Goal: Task Accomplishment & Management: Use online tool/utility

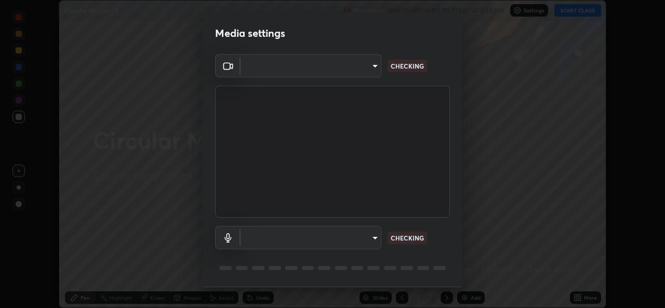
scroll to position [33, 0]
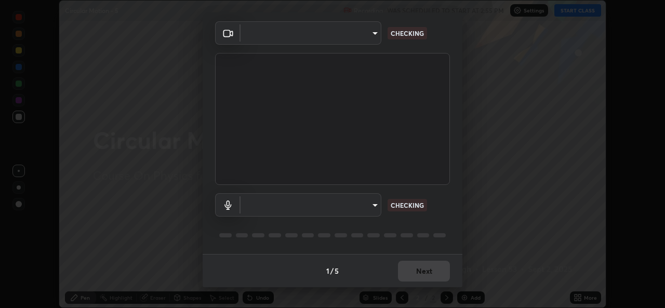
type input "b4951f90531da0d842cdcd629816b7b2be3c5c01230d926a2f210d32d9644bff"
type input "99848f2a9d109760ec62b66e2f255c73a791916cfc686045695a6d5e2156f403"
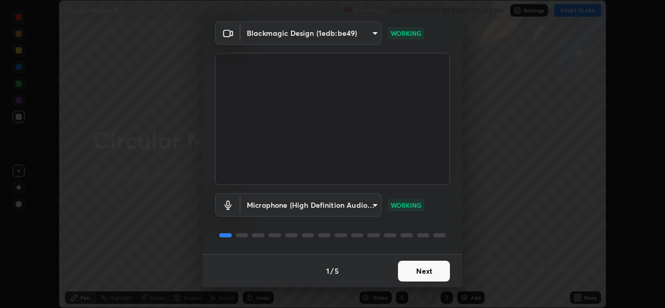
click at [433, 270] on button "Next" at bounding box center [424, 271] width 52 height 21
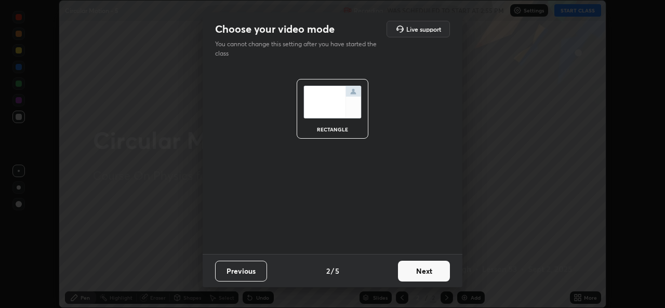
scroll to position [0, 0]
click at [432, 268] on button "Next" at bounding box center [424, 271] width 52 height 21
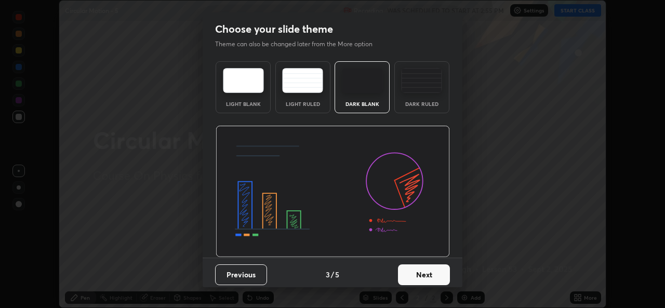
click at [433, 270] on button "Next" at bounding box center [424, 275] width 52 height 21
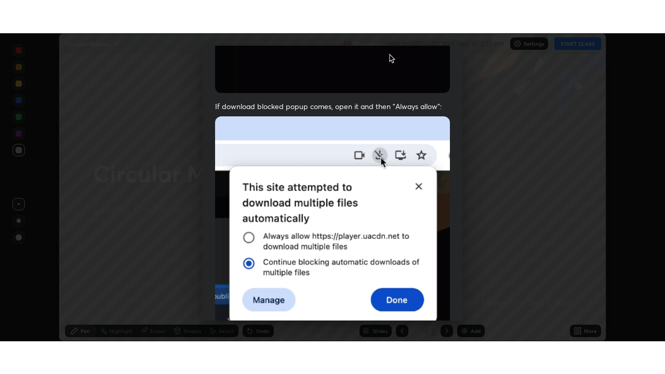
scroll to position [245, 0]
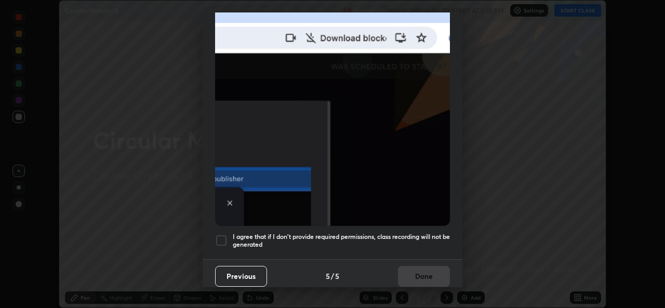
click at [220, 235] on div at bounding box center [221, 240] width 12 height 12
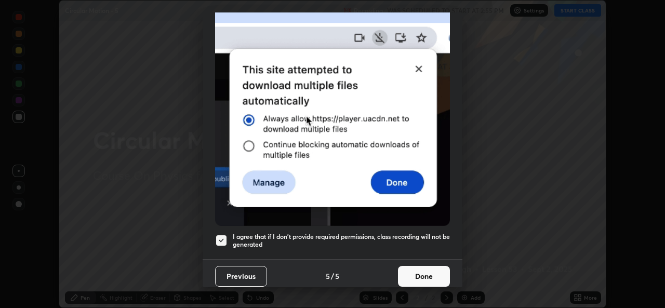
click at [415, 272] on button "Done" at bounding box center [424, 276] width 52 height 21
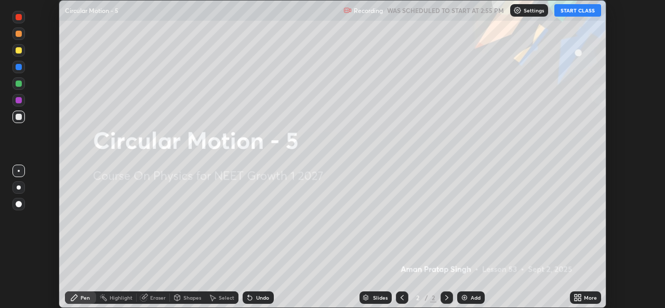
click at [574, 10] on button "START CLASS" at bounding box center [577, 10] width 47 height 12
click at [580, 295] on icon at bounding box center [579, 296] width 3 height 3
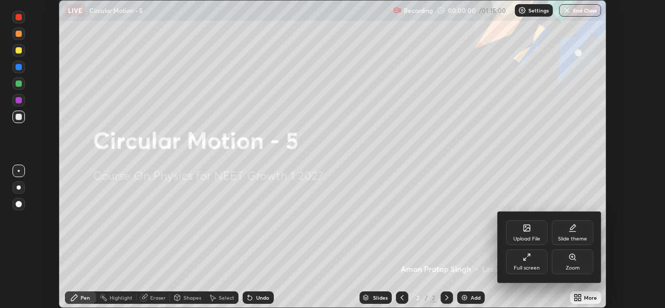
click at [530, 264] on div "Full screen" at bounding box center [527, 261] width 42 height 25
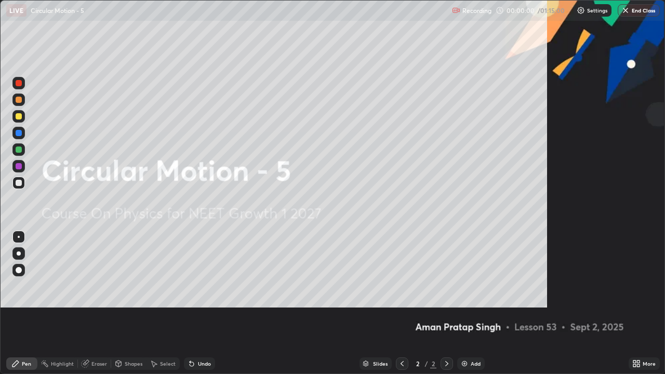
scroll to position [374, 665]
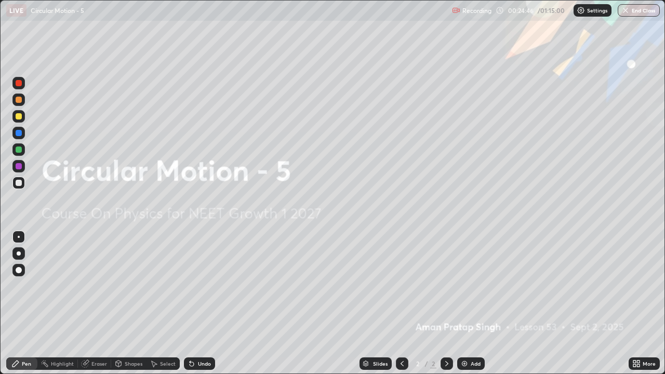
click at [471, 308] on div "Add" at bounding box center [476, 363] width 10 height 5
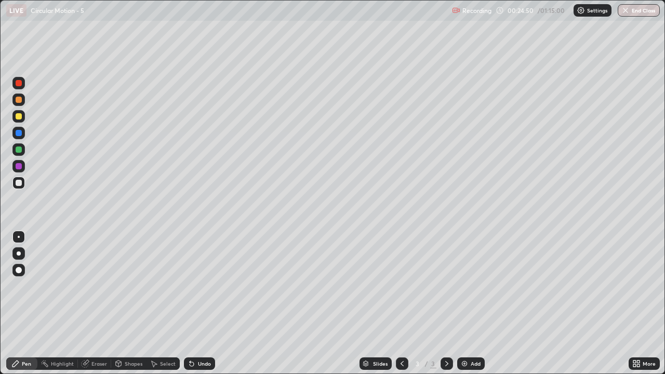
click at [21, 249] on div at bounding box center [18, 253] width 12 height 12
click at [19, 117] on div at bounding box center [19, 116] width 6 height 6
click at [474, 308] on div "Add" at bounding box center [471, 364] width 28 height 12
click at [18, 179] on div at bounding box center [18, 183] width 12 height 12
click at [20, 147] on div at bounding box center [19, 150] width 6 height 6
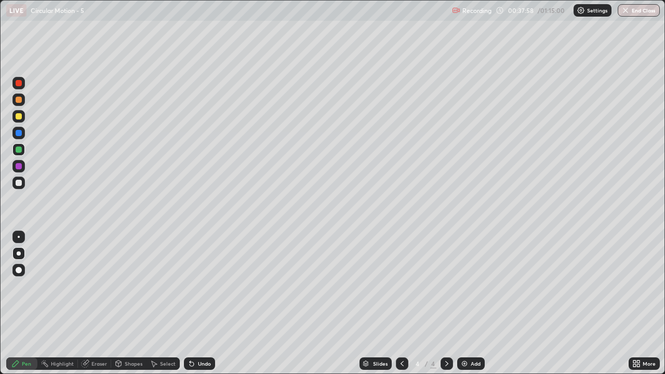
click at [467, 308] on img at bounding box center [464, 364] width 8 height 8
click at [19, 183] on div at bounding box center [19, 183] width 6 height 6
click at [23, 119] on div at bounding box center [18, 116] width 12 height 12
click at [204, 308] on div "Undo" at bounding box center [204, 363] width 13 height 5
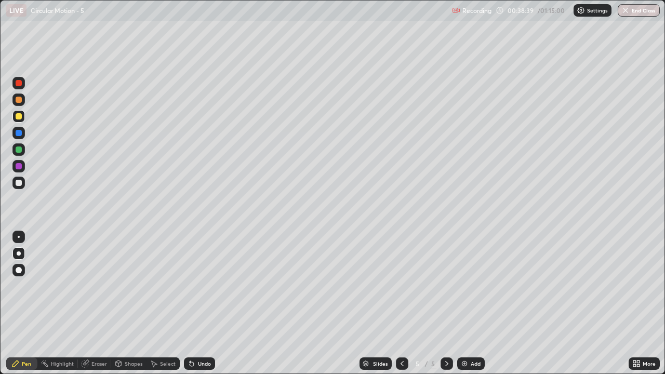
click at [205, 308] on div "Undo" at bounding box center [204, 363] width 13 height 5
click at [203, 308] on div "Undo" at bounding box center [204, 363] width 13 height 5
click at [19, 182] on div at bounding box center [19, 183] width 6 height 6
click at [19, 150] on div at bounding box center [19, 150] width 6 height 6
click at [19, 169] on div at bounding box center [19, 166] width 6 height 6
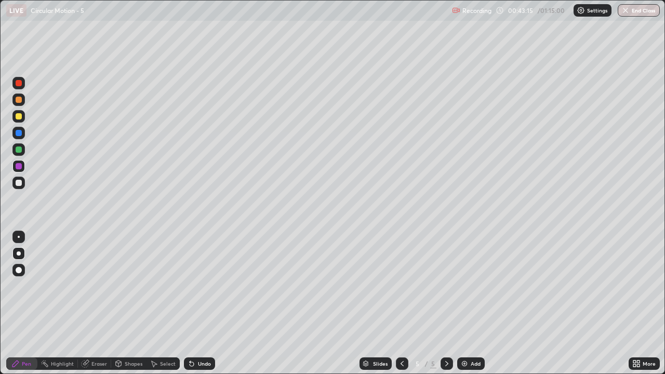
click at [471, 308] on div "Add" at bounding box center [476, 363] width 10 height 5
click at [20, 181] on div at bounding box center [19, 183] width 6 height 6
click at [21, 115] on div at bounding box center [19, 116] width 6 height 6
click at [19, 100] on div at bounding box center [19, 100] width 6 height 6
click at [398, 308] on icon at bounding box center [402, 364] width 8 height 8
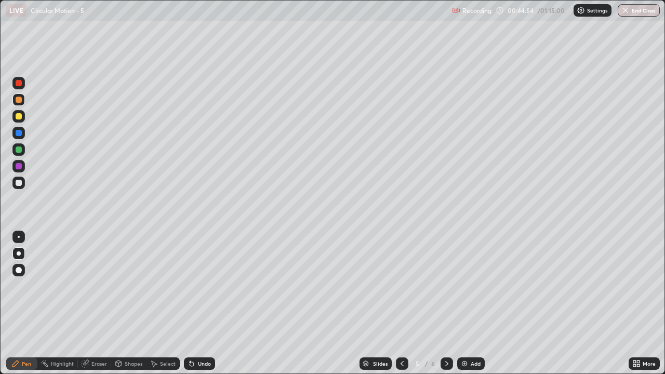
click at [446, 308] on icon at bounding box center [447, 364] width 8 height 8
click at [19, 150] on div at bounding box center [19, 150] width 6 height 6
click at [21, 102] on div at bounding box center [18, 100] width 12 height 12
click at [18, 114] on div at bounding box center [19, 116] width 6 height 6
click at [198, 308] on div "Undo" at bounding box center [204, 363] width 13 height 5
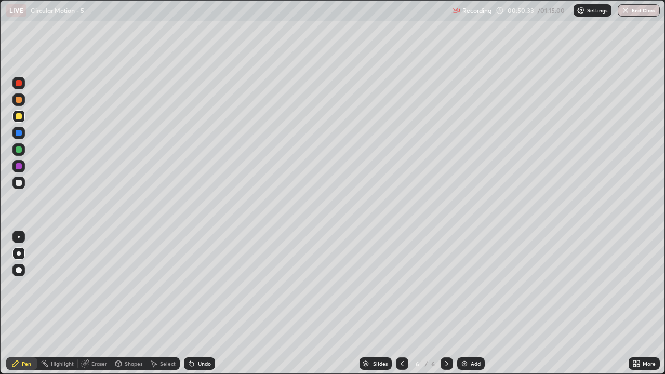
click at [470, 308] on div "Add" at bounding box center [471, 364] width 28 height 12
click at [18, 184] on div at bounding box center [19, 183] width 6 height 6
click at [19, 118] on div at bounding box center [19, 116] width 6 height 6
click at [23, 183] on div at bounding box center [18, 183] width 12 height 12
click at [203, 308] on div "Undo" at bounding box center [199, 364] width 31 height 12
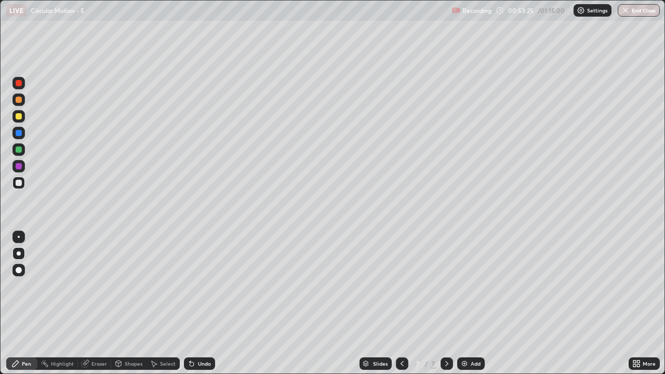
click at [210, 308] on div "Undo" at bounding box center [199, 364] width 31 height 12
click at [204, 308] on div "Undo" at bounding box center [199, 364] width 31 height 12
click at [17, 135] on div at bounding box center [19, 133] width 6 height 6
click at [20, 148] on div at bounding box center [19, 150] width 6 height 6
click at [205, 308] on div "Undo" at bounding box center [204, 363] width 13 height 5
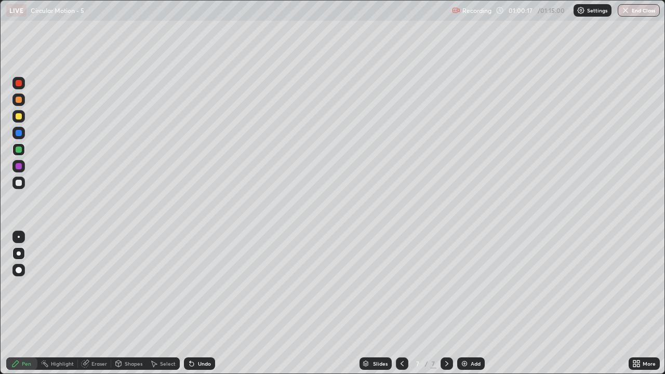
click at [467, 308] on img at bounding box center [464, 364] width 8 height 8
click at [20, 180] on div at bounding box center [19, 183] width 6 height 6
click at [18, 98] on div at bounding box center [19, 100] width 6 height 6
click at [19, 115] on div at bounding box center [19, 116] width 6 height 6
click at [21, 181] on div at bounding box center [19, 183] width 6 height 6
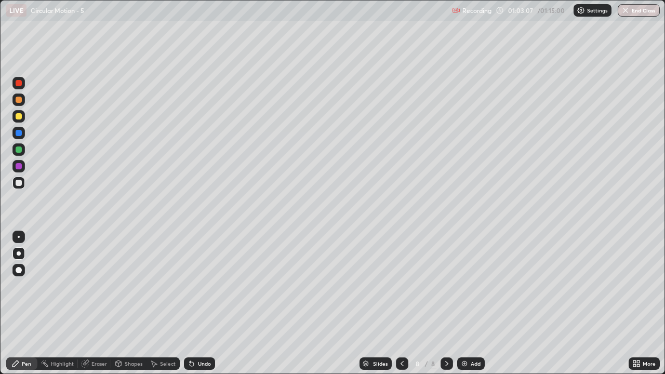
click at [17, 114] on div at bounding box center [19, 116] width 6 height 6
click at [401, 308] on icon at bounding box center [402, 364] width 8 height 8
click at [446, 308] on icon at bounding box center [447, 364] width 8 height 8
click at [400, 308] on div at bounding box center [402, 364] width 12 height 12
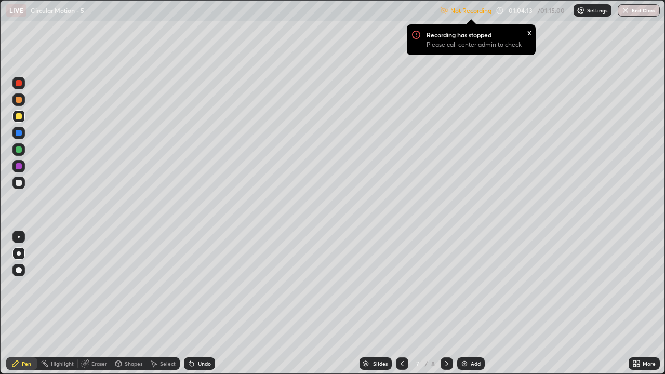
click at [591, 8] on p "Settings" at bounding box center [597, 10] width 20 height 5
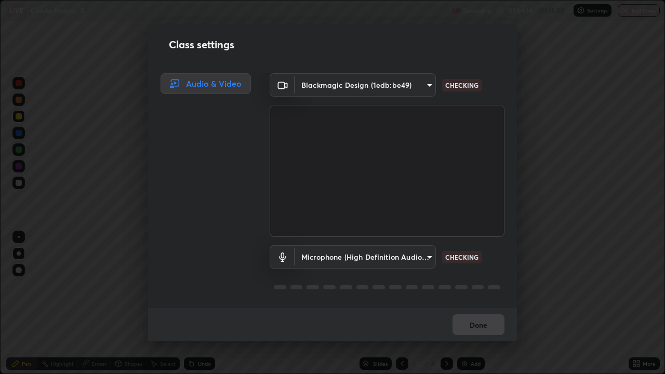
scroll to position [1, 0]
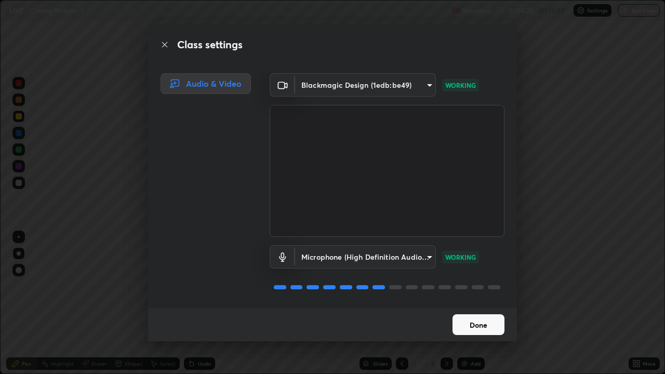
click at [478, 308] on button "Done" at bounding box center [479, 324] width 52 height 21
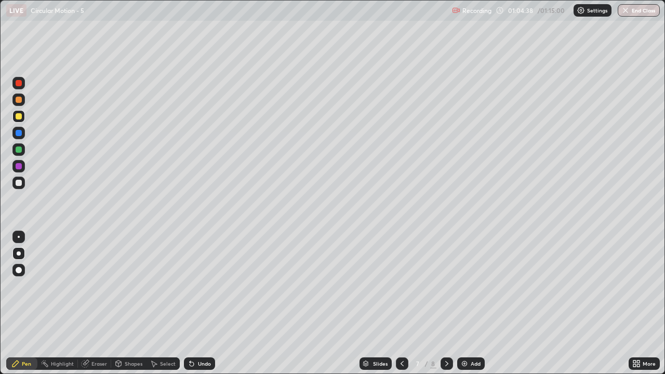
click at [445, 308] on icon at bounding box center [447, 364] width 8 height 8
click at [444, 308] on icon at bounding box center [447, 364] width 8 height 8
click at [467, 308] on img at bounding box center [464, 364] width 8 height 8
click at [16, 185] on div at bounding box center [19, 183] width 6 height 6
click at [20, 117] on div at bounding box center [19, 116] width 6 height 6
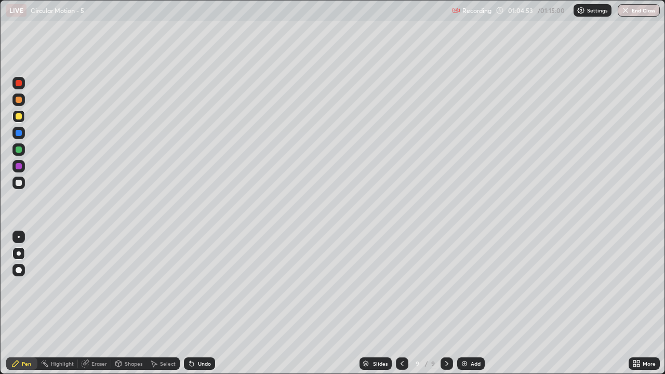
click at [19, 148] on div at bounding box center [19, 150] width 6 height 6
click at [20, 115] on div at bounding box center [19, 116] width 6 height 6
click at [202, 308] on div "Undo" at bounding box center [204, 363] width 13 height 5
click at [200, 308] on div "Undo" at bounding box center [204, 363] width 13 height 5
click at [467, 308] on div "Add" at bounding box center [471, 364] width 28 height 12
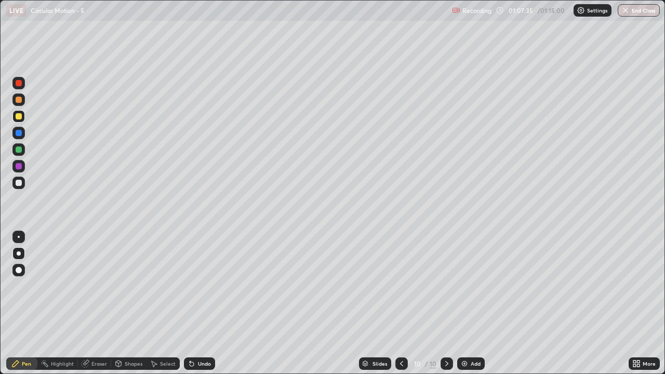
click at [20, 170] on div at bounding box center [18, 166] width 12 height 12
click at [18, 117] on div at bounding box center [19, 116] width 6 height 6
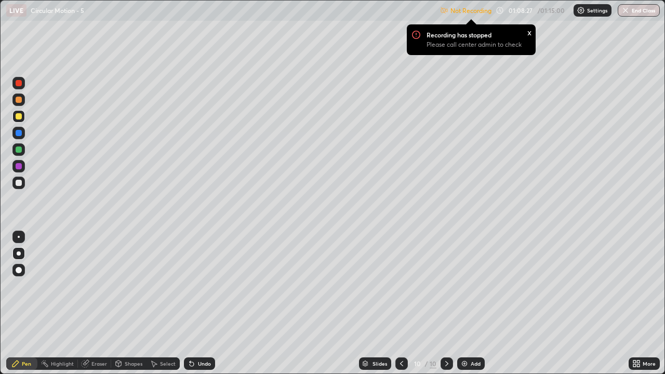
click at [401, 308] on icon at bounding box center [402, 364] width 8 height 8
click at [591, 10] on p "Settings" at bounding box center [597, 10] width 20 height 5
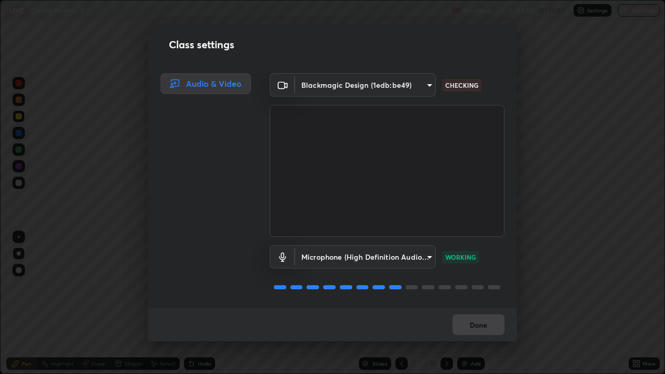
click at [414, 83] on body "Erase all LIVE Circular Motion - 5 Recording 01:08:52 / 01:15:00 Settings End C…" at bounding box center [332, 187] width 665 height 374
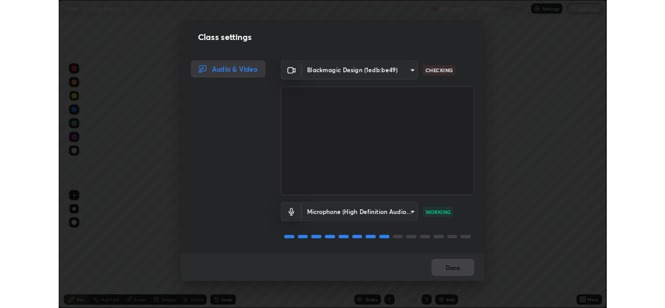
scroll to position [1, 0]
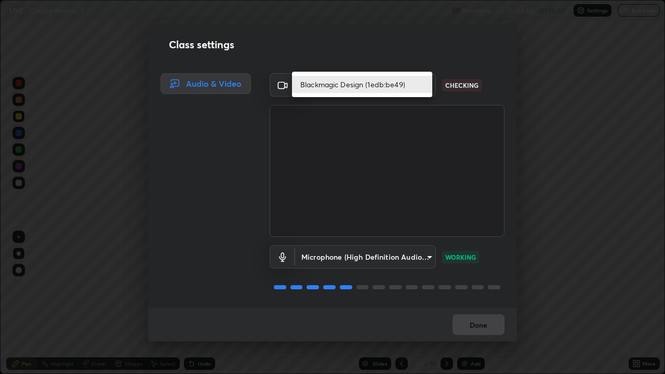
click at [397, 84] on li "Blackmagic Design (1edb:be49)" at bounding box center [362, 84] width 140 height 17
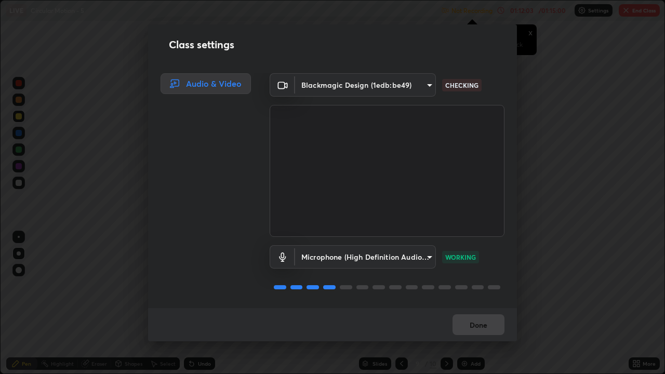
click at [420, 83] on body "Erase all LIVE Circular Motion - 5 Not Recording Recording has stopped Please c…" at bounding box center [332, 187] width 665 height 374
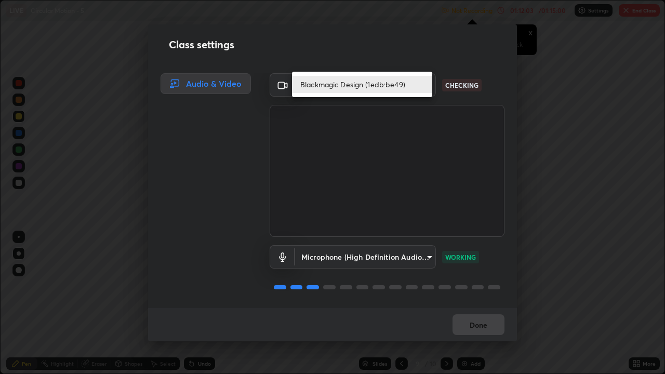
click at [393, 82] on li "Blackmagic Design (1edb:be49)" at bounding box center [362, 84] width 140 height 17
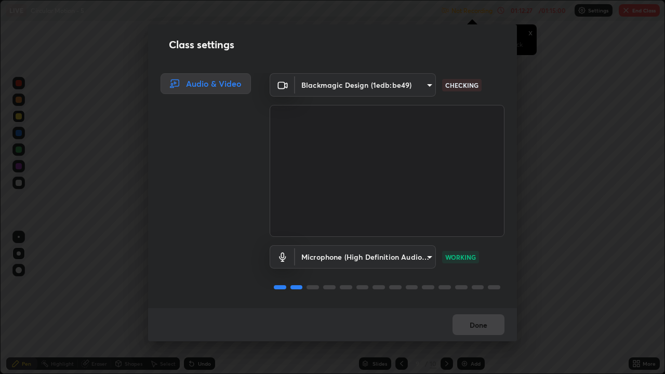
click at [310, 87] on body "Erase all LIVE Circular Motion - 5 Not Recording Recording has stopped Please c…" at bounding box center [332, 187] width 665 height 374
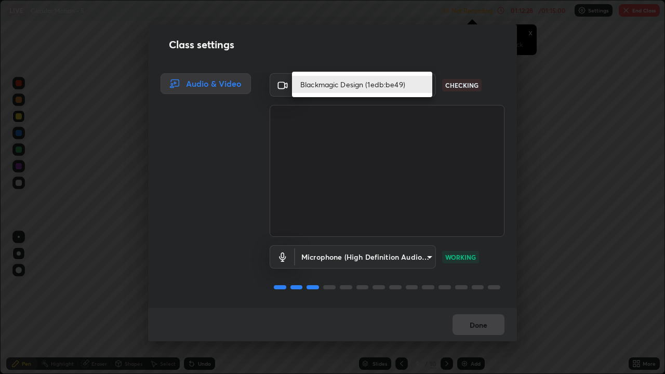
click at [312, 87] on li "Blackmagic Design (1edb:be49)" at bounding box center [362, 84] width 140 height 17
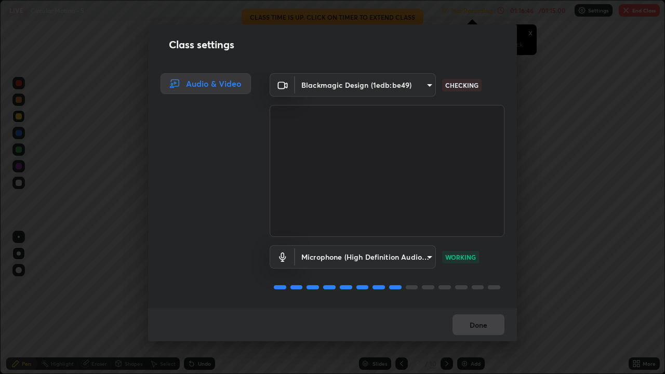
click at [84, 140] on div "Class settings Audio & Video Blackmagic Design (1edb:be49) b4951f90531da0d842cd…" at bounding box center [332, 187] width 665 height 374
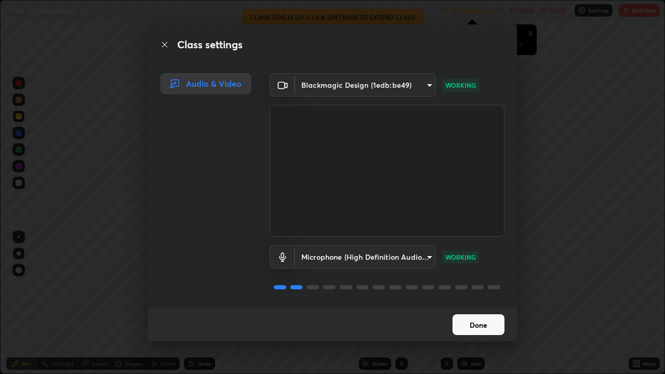
click at [478, 308] on button "Done" at bounding box center [479, 324] width 52 height 21
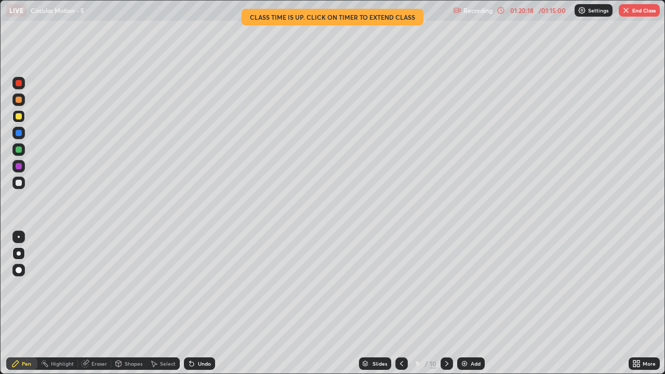
click at [623, 11] on img "button" at bounding box center [626, 10] width 8 height 8
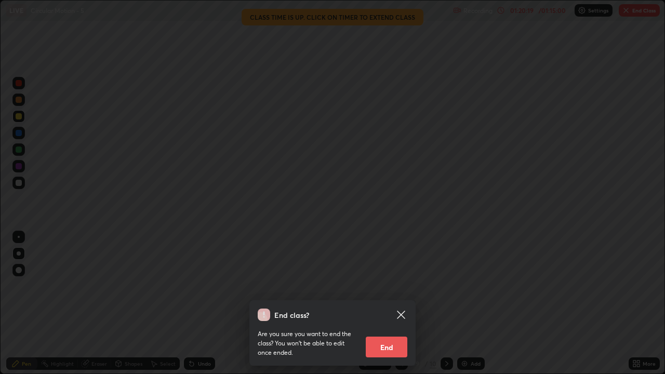
click at [394, 308] on button "End" at bounding box center [387, 347] width 42 height 21
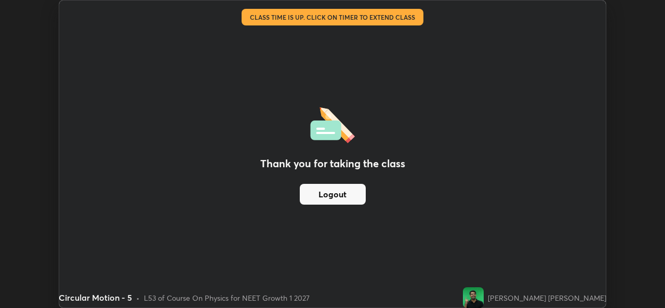
scroll to position [51659, 51302]
